Goal: Information Seeking & Learning: Learn about a topic

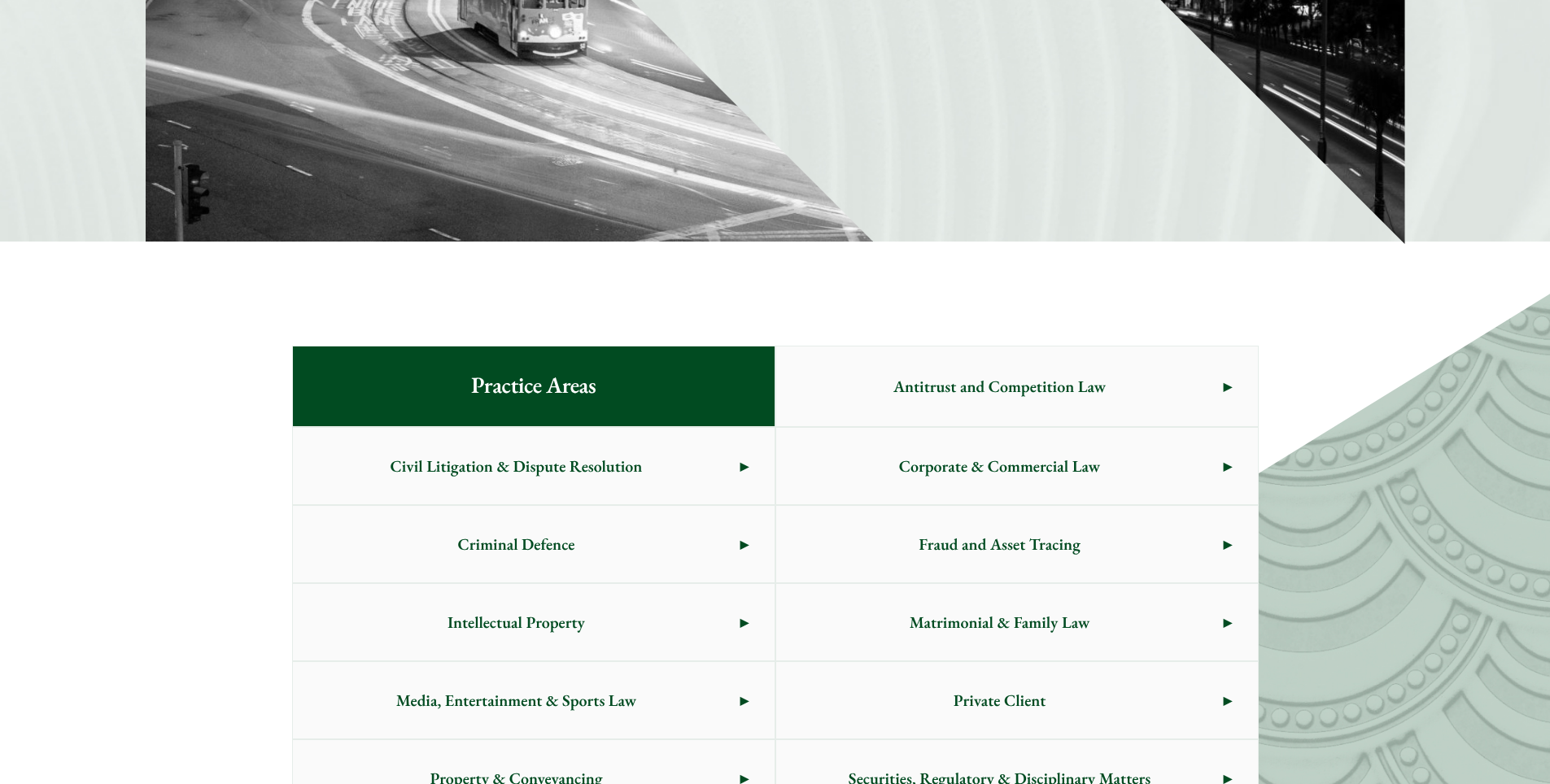
scroll to position [814, 0]
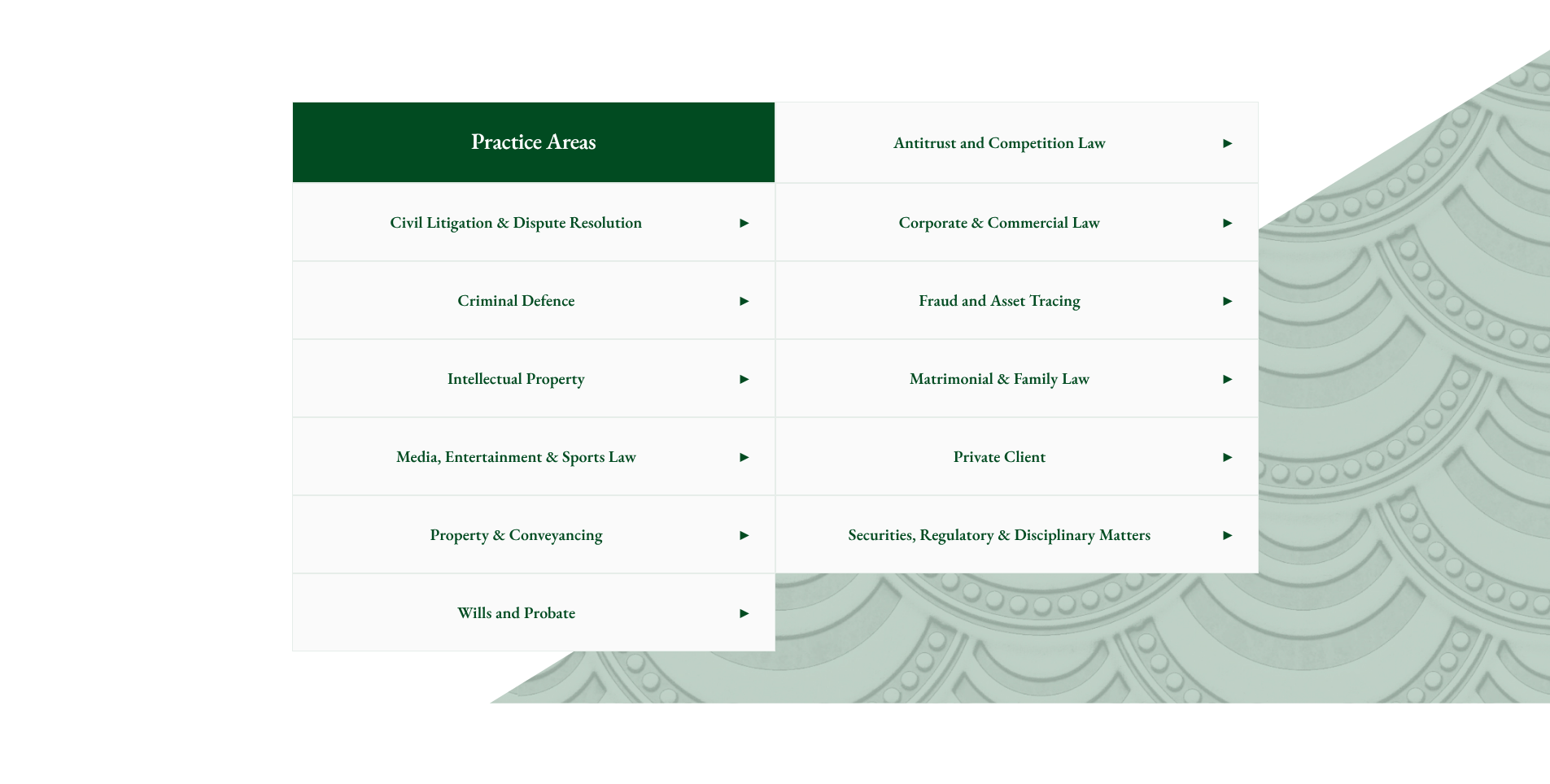
click at [1070, 229] on span "Corporate & Commercial Law" at bounding box center [1000, 222] width 448 height 77
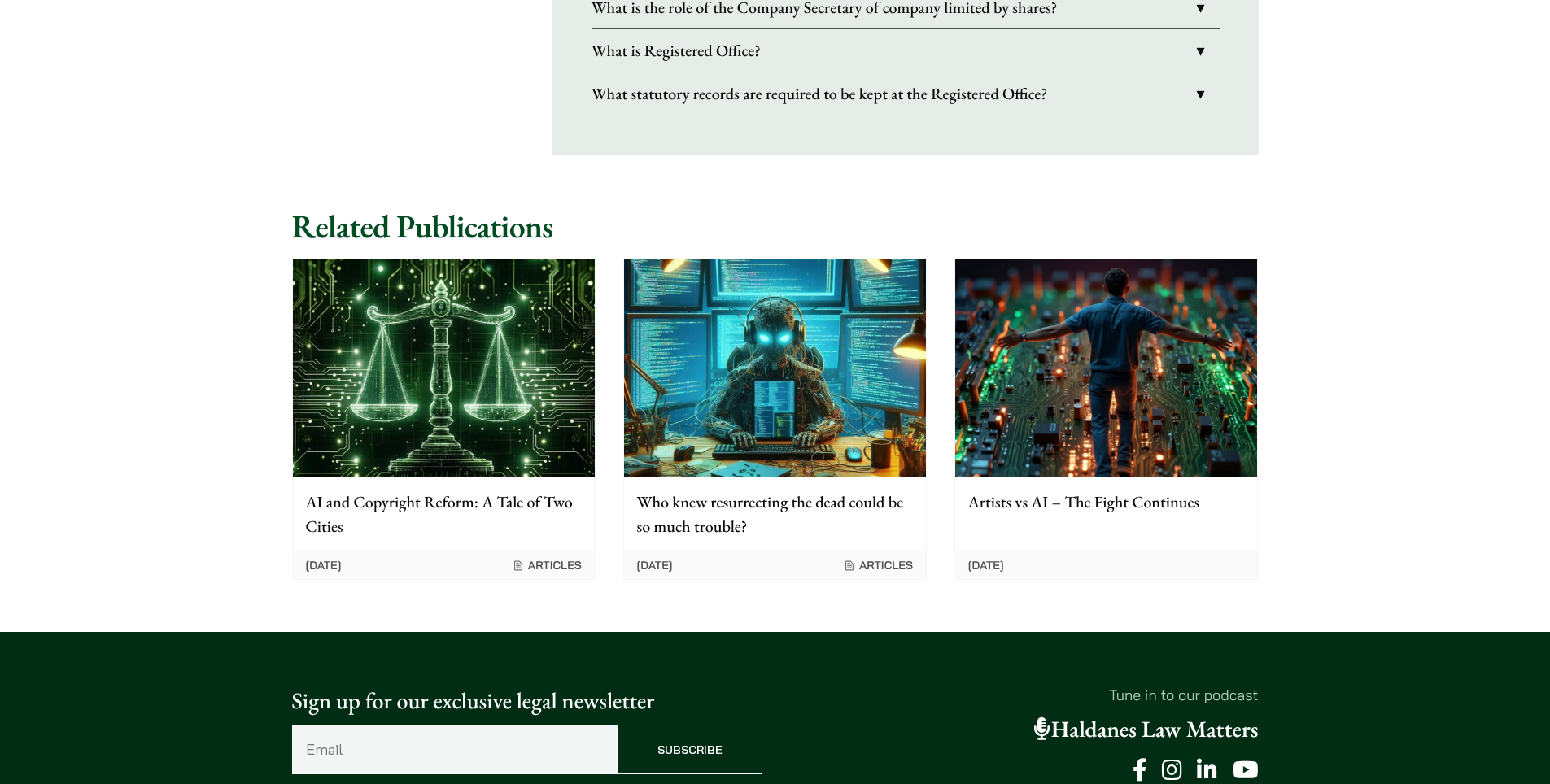
scroll to position [3399, 0]
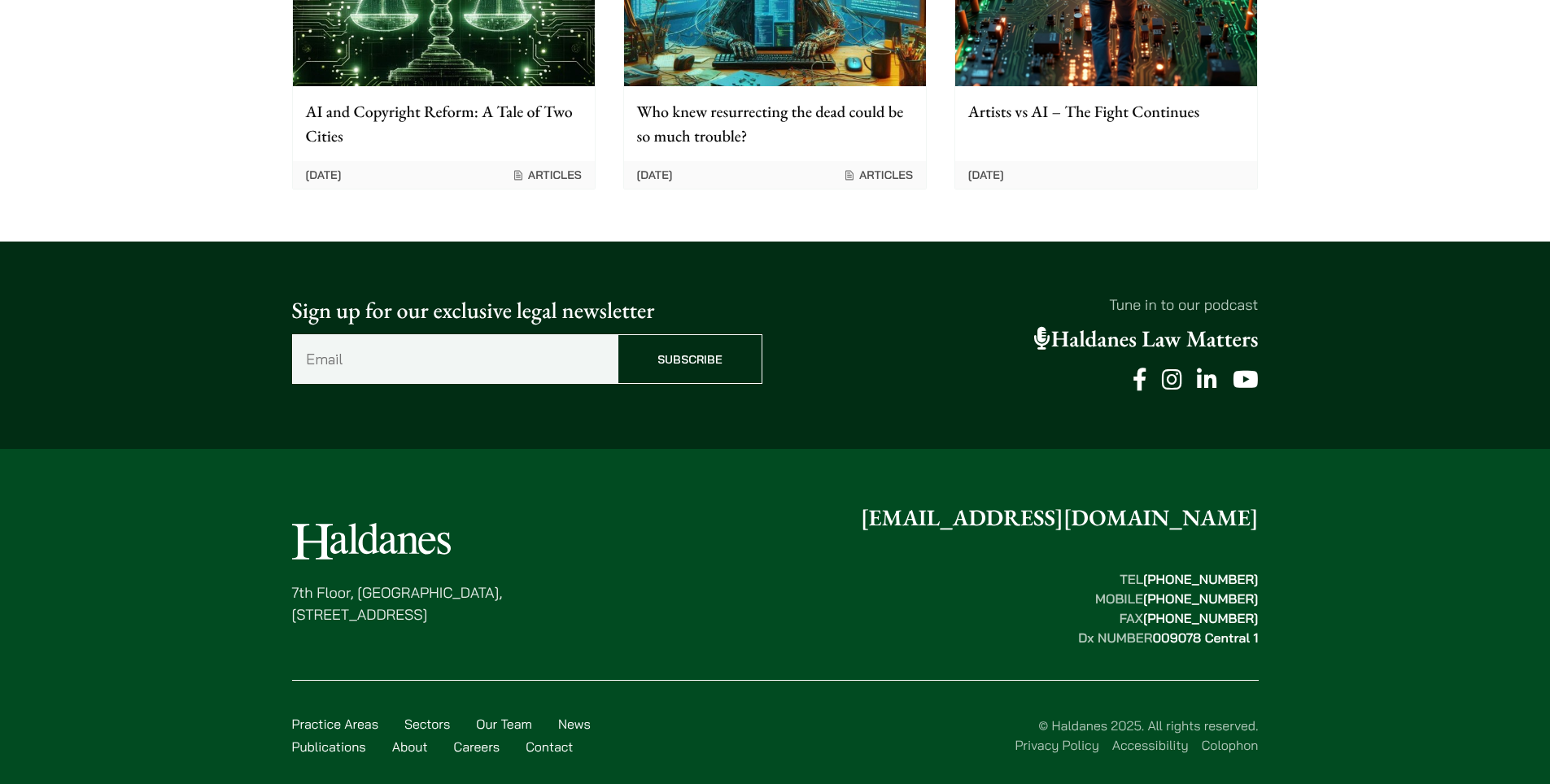
click at [359, 739] on link "Publications" at bounding box center [329, 747] width 74 height 16
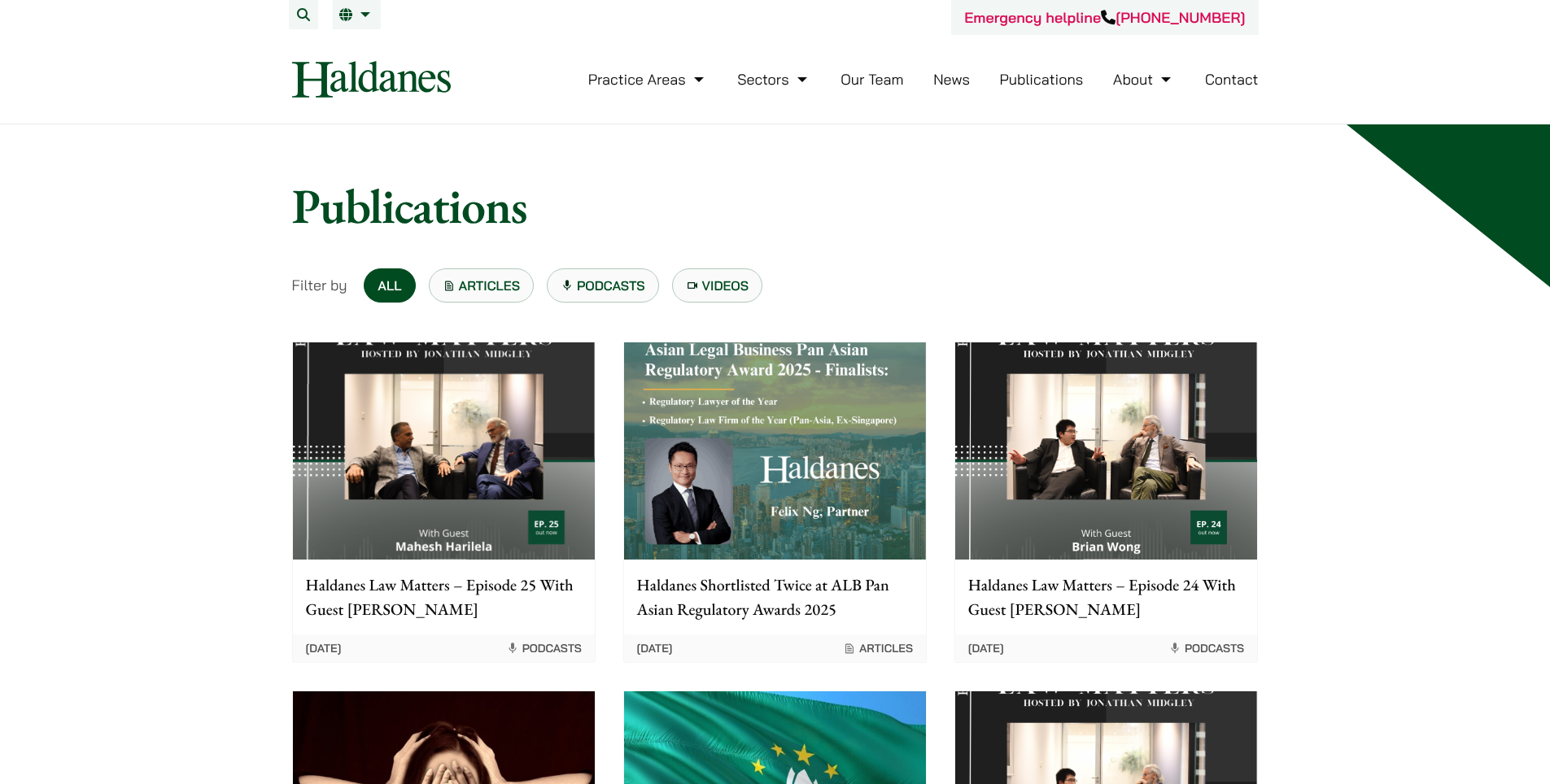
scroll to position [163, 0]
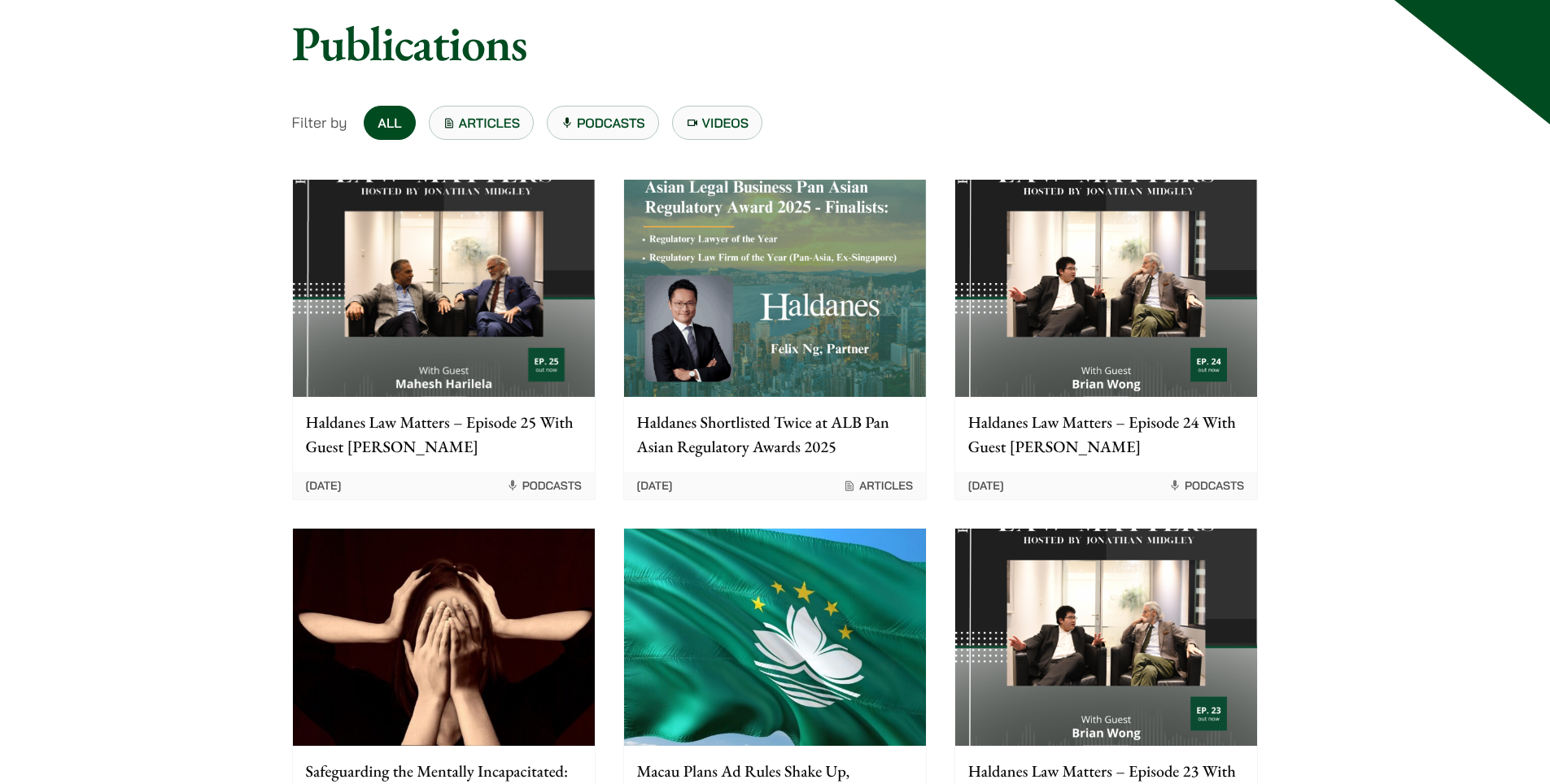
click at [463, 110] on link "Articles" at bounding box center [481, 122] width 106 height 35
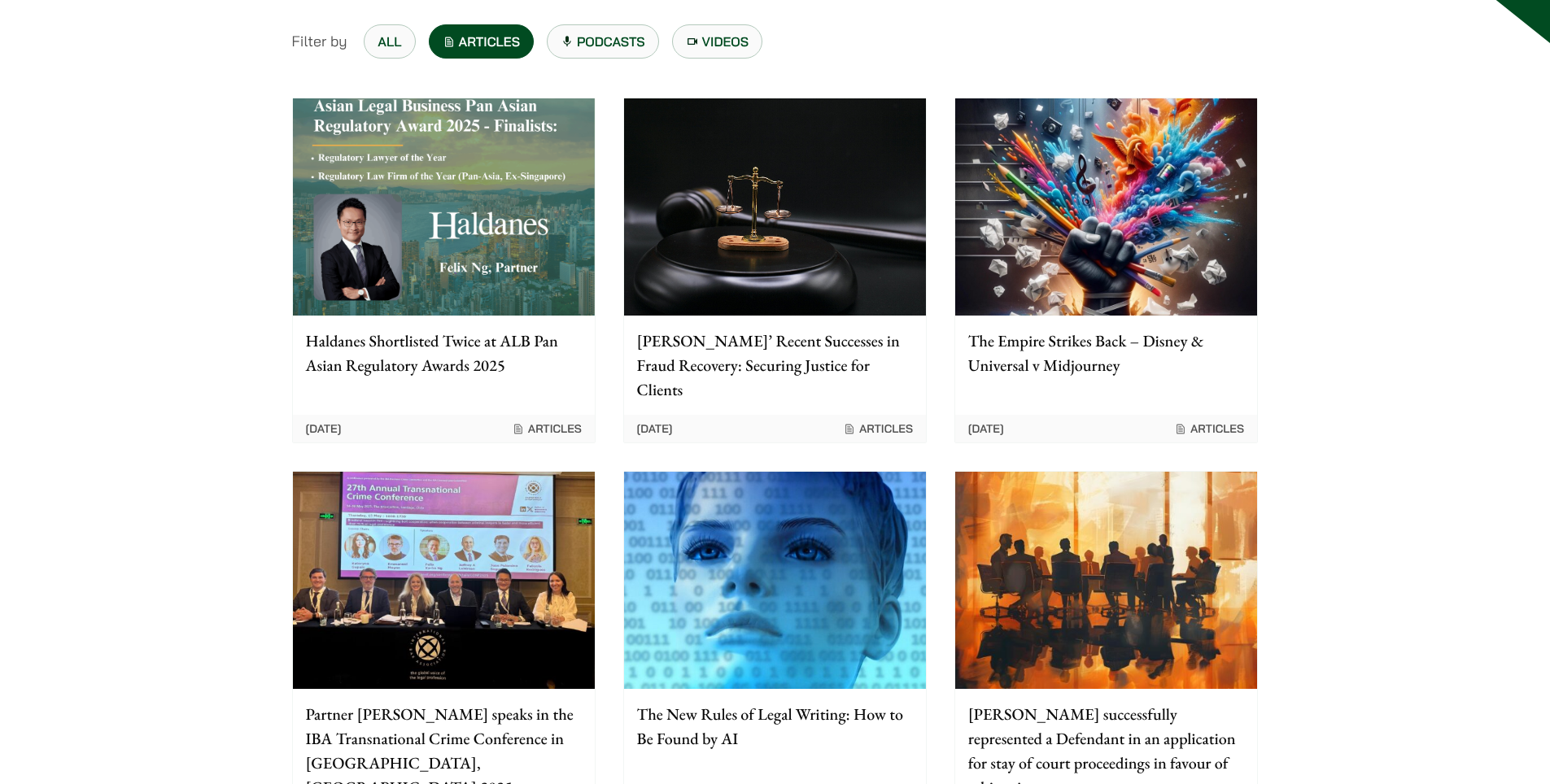
scroll to position [488, 0]
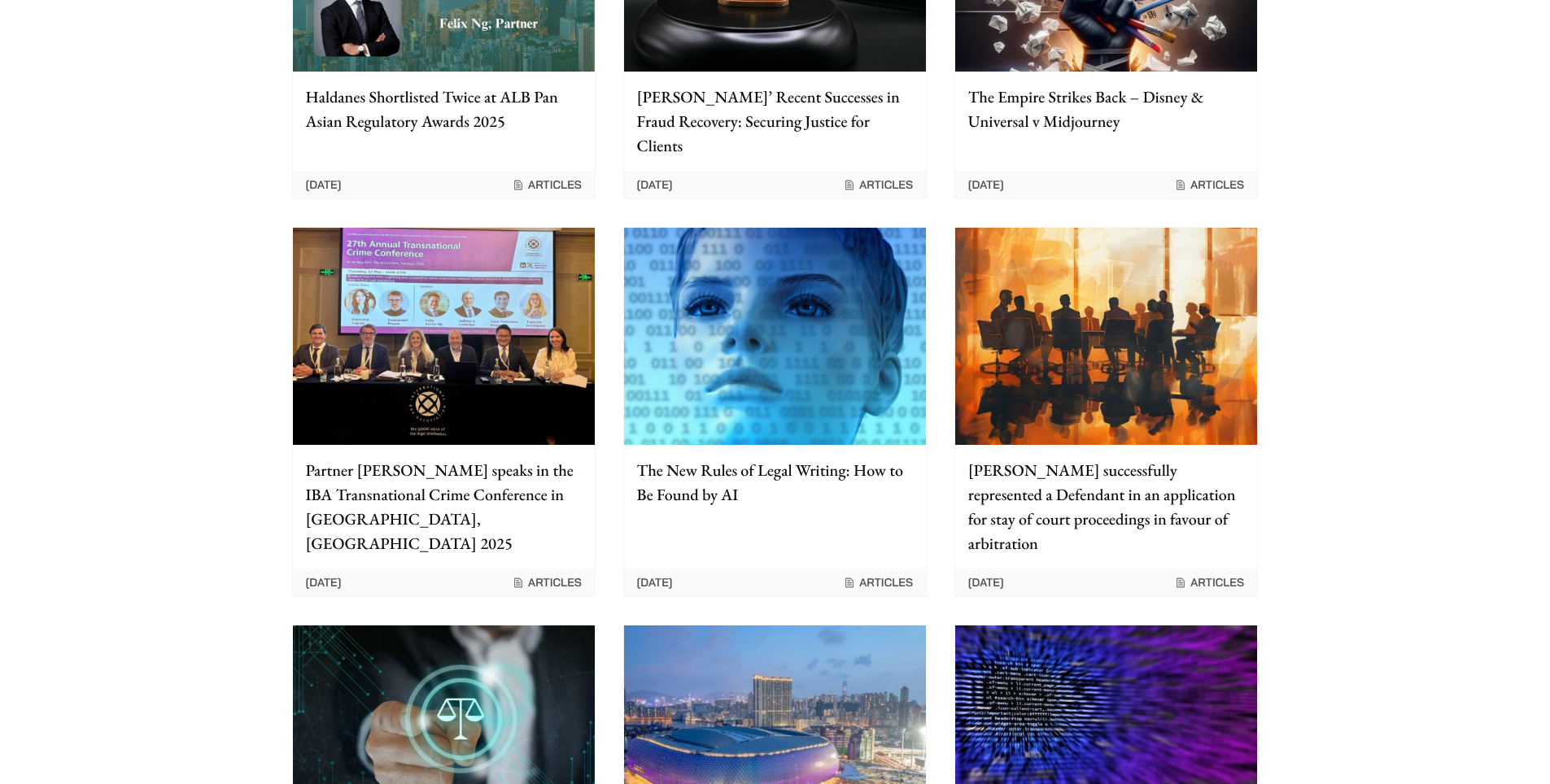
click at [753, 458] on p "The New Rules of Legal Writing: How to Be Found by AI" at bounding box center [775, 481] width 276 height 48
click at [878, 575] on span "Articles" at bounding box center [877, 582] width 70 height 15
click at [776, 458] on p "The New Rules of Legal Writing: How to Be Found by AI" at bounding box center [775, 481] width 276 height 48
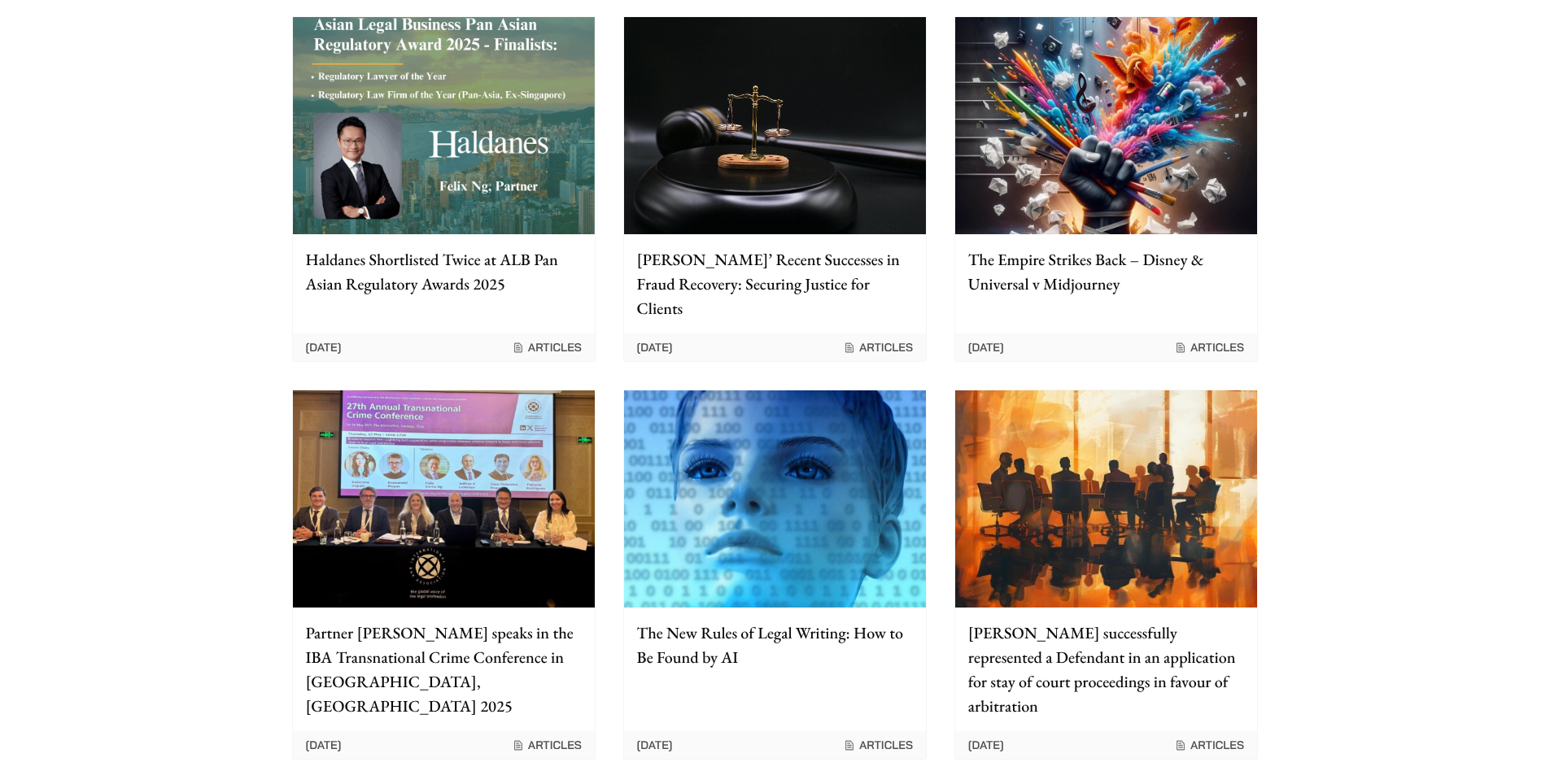
scroll to position [0, 0]
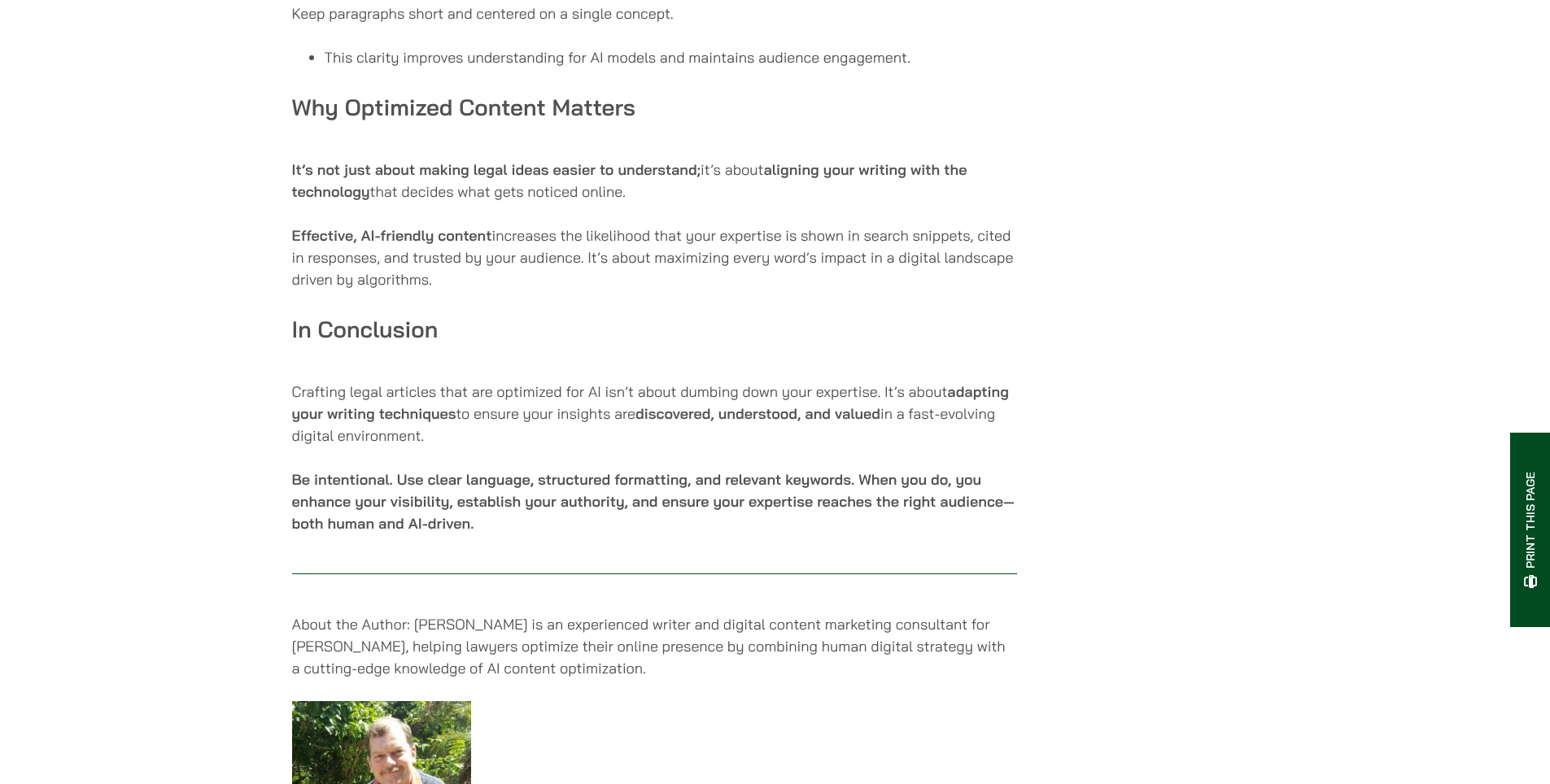
scroll to position [2683, 0]
